Goal: Information Seeking & Learning: Learn about a topic

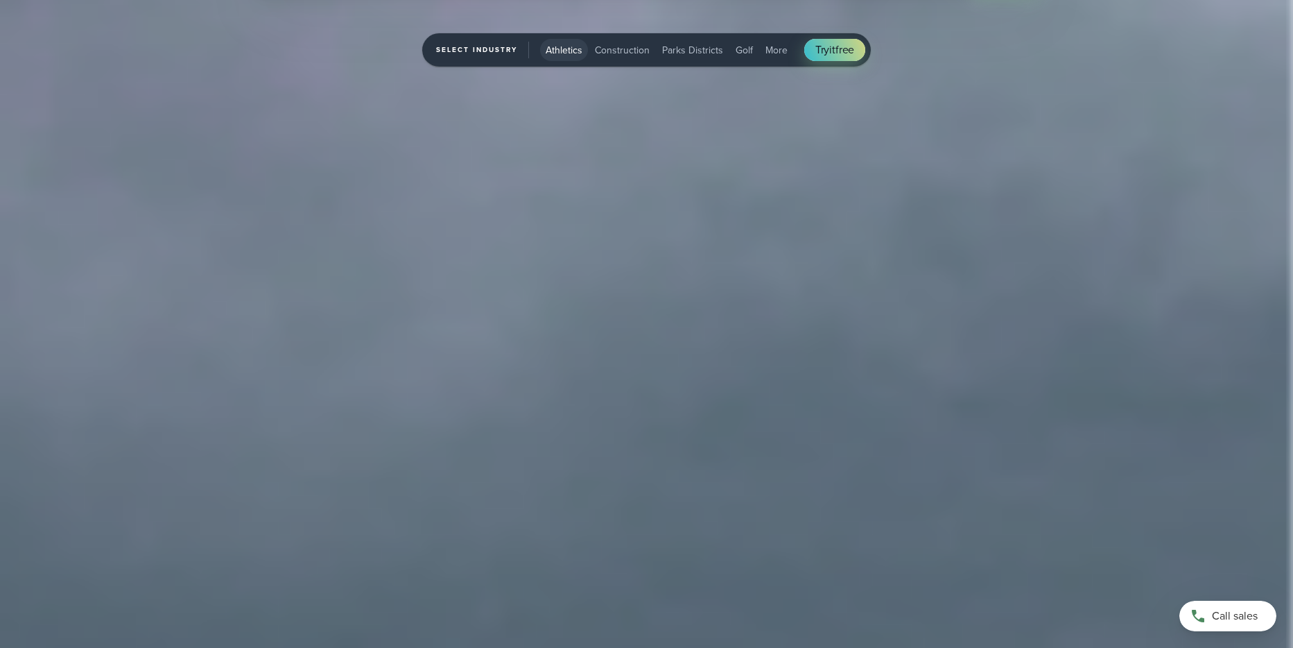
scroll to position [3676, 0]
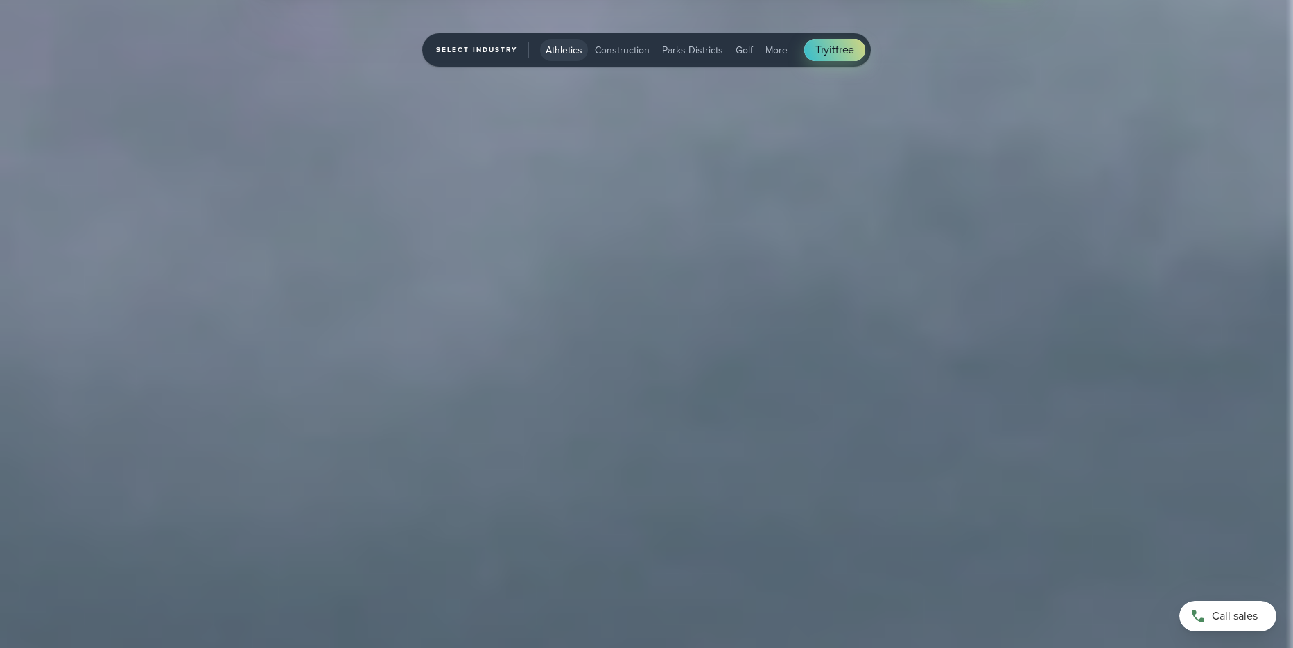
click at [616, 59] on button "Construction" at bounding box center [622, 50] width 66 height 22
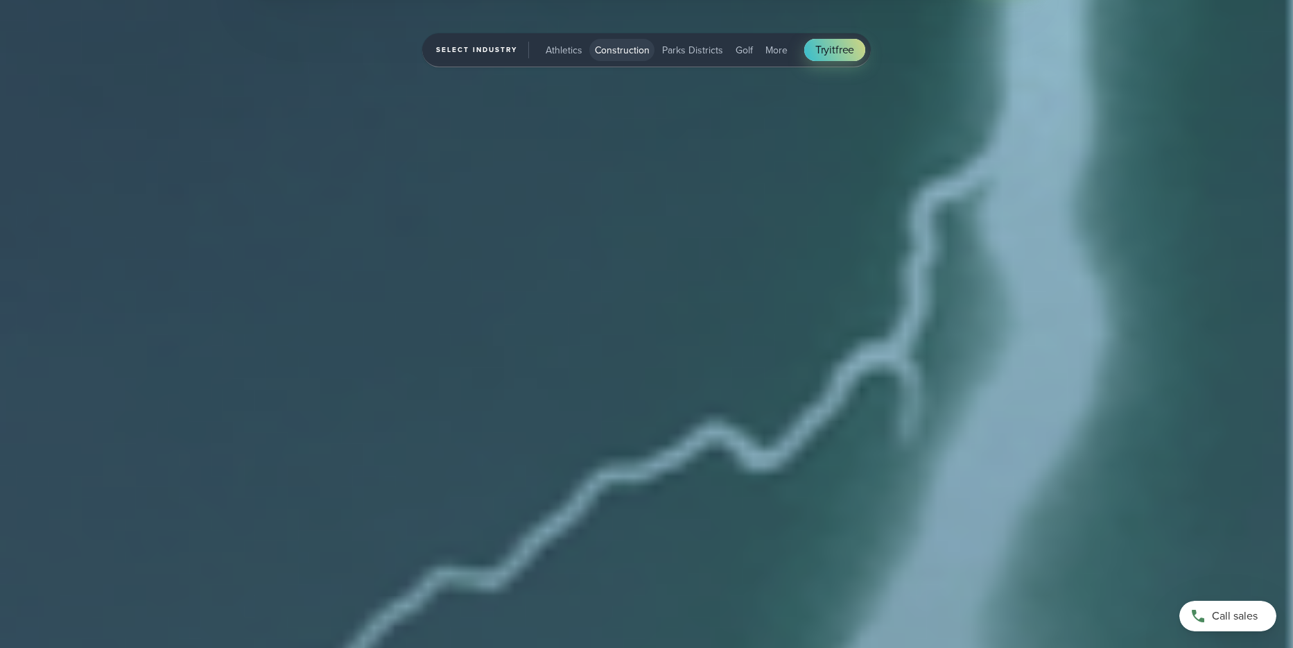
click at [576, 46] on span "Athletics" at bounding box center [564, 50] width 37 height 15
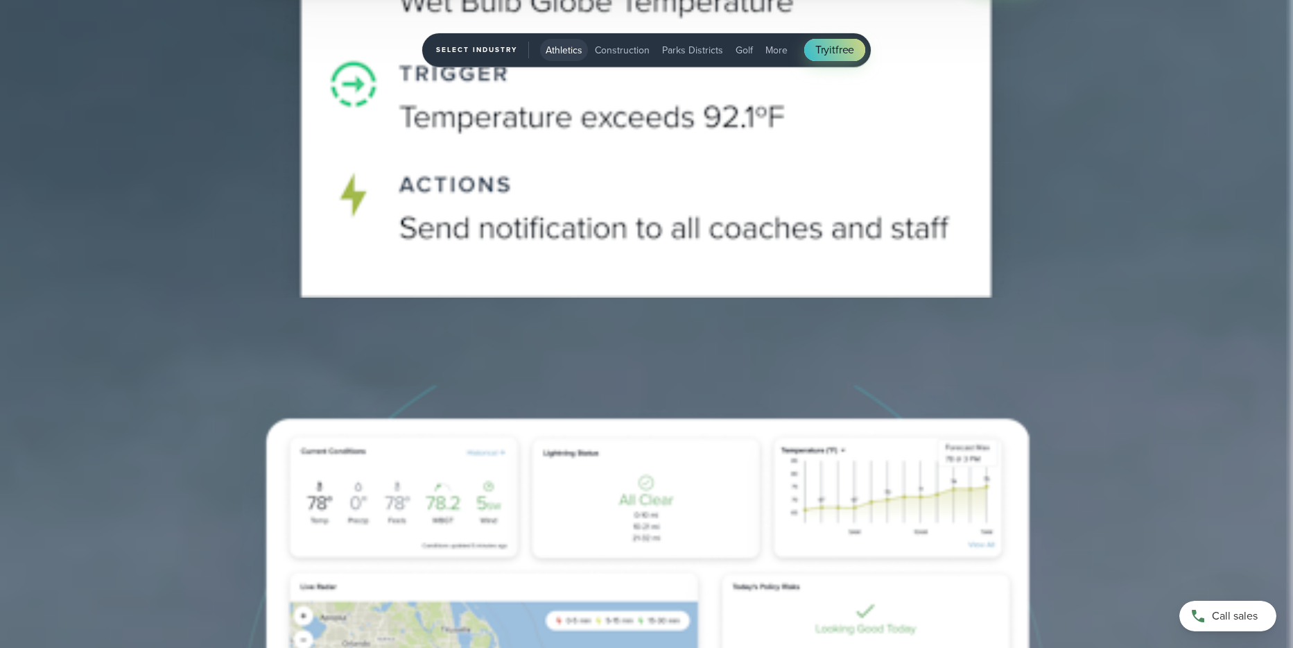
scroll to position [4963, 0]
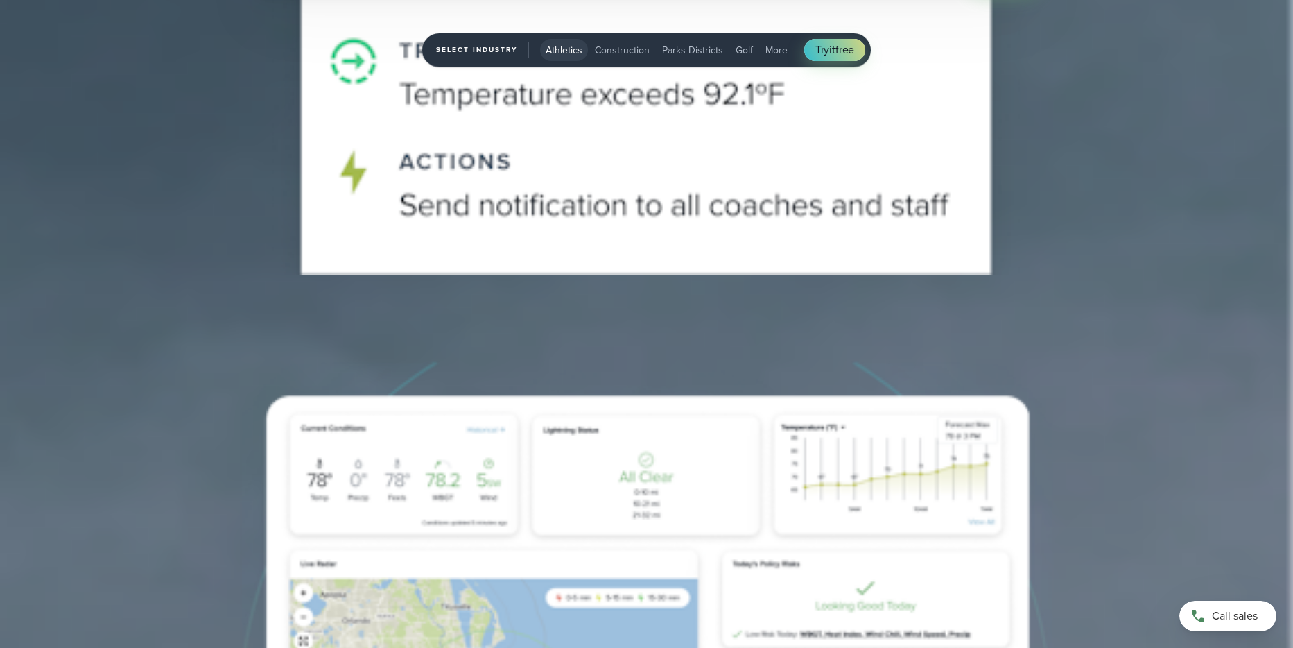
click at [504, 467] on link "Construction" at bounding box center [480, 467] width 61 height 17
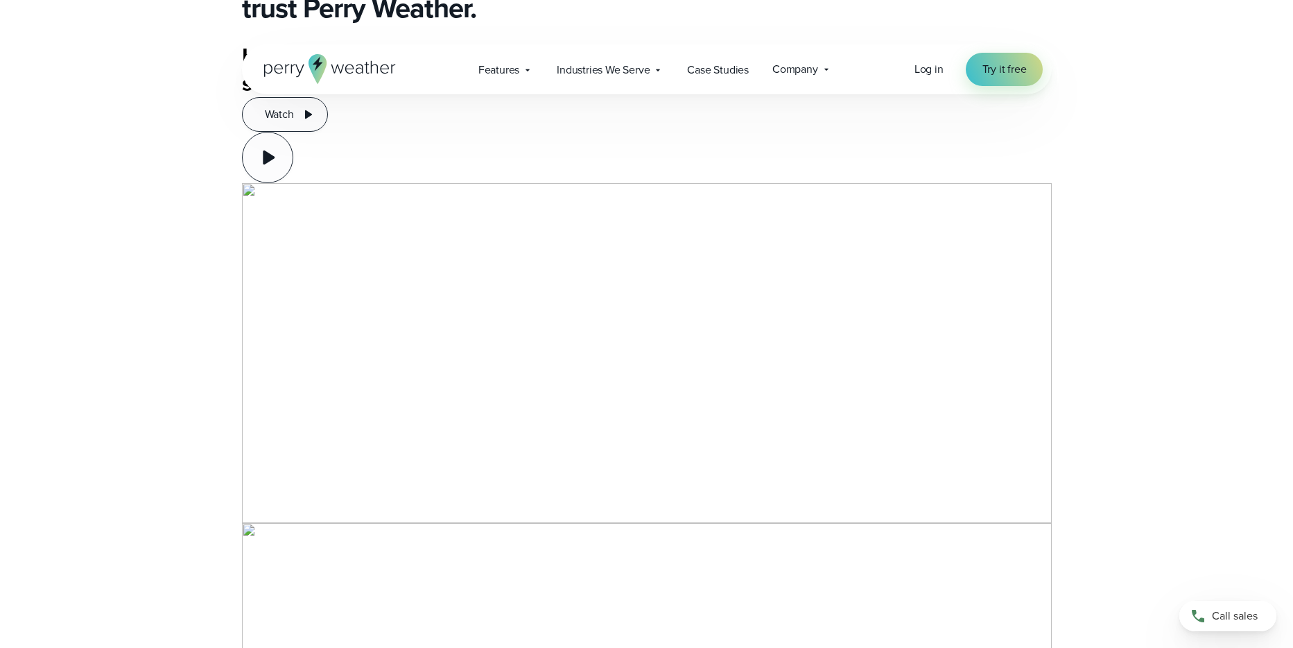
scroll to position [7003, 0]
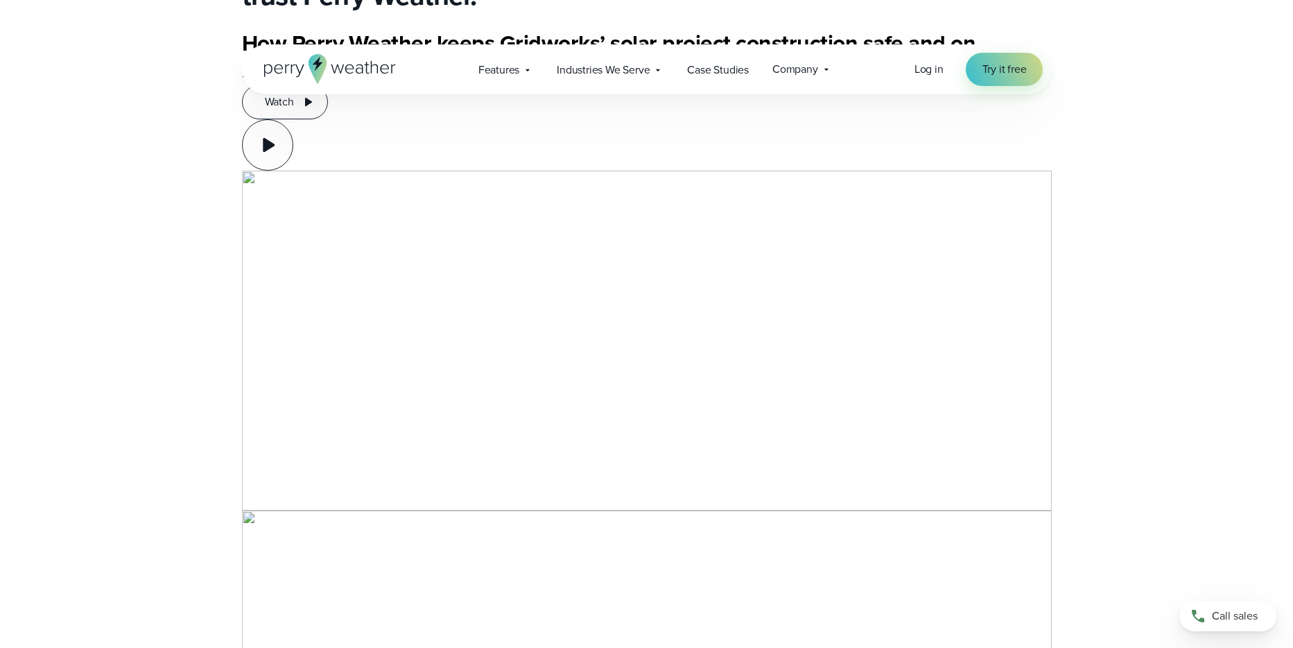
click at [254, 329] on link "How It Works" at bounding box center [273, 328] width 62 height 17
